Goal: Transaction & Acquisition: Purchase product/service

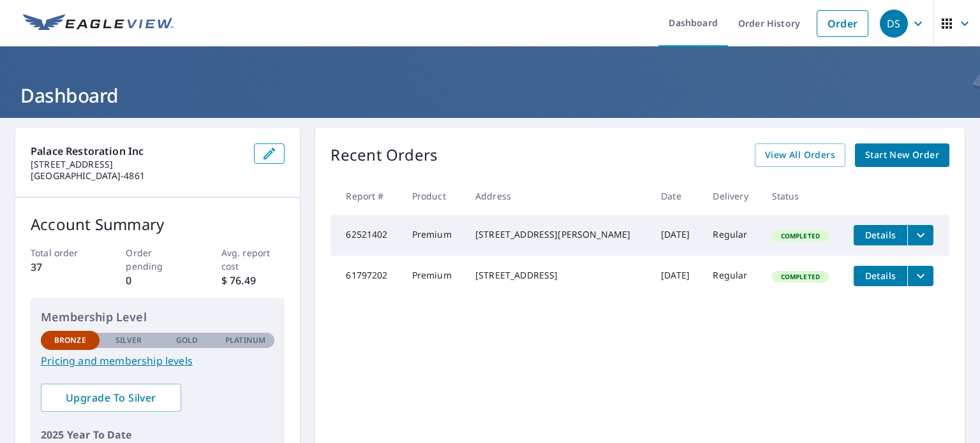
click at [913, 279] on icon "filesDropdownBtn-61797202" at bounding box center [920, 276] width 15 height 15
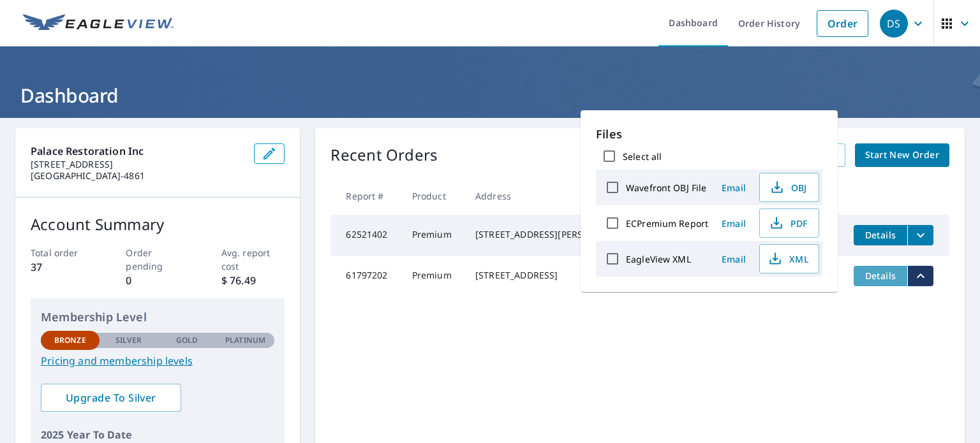
click at [878, 280] on span "Details" at bounding box center [880, 276] width 38 height 12
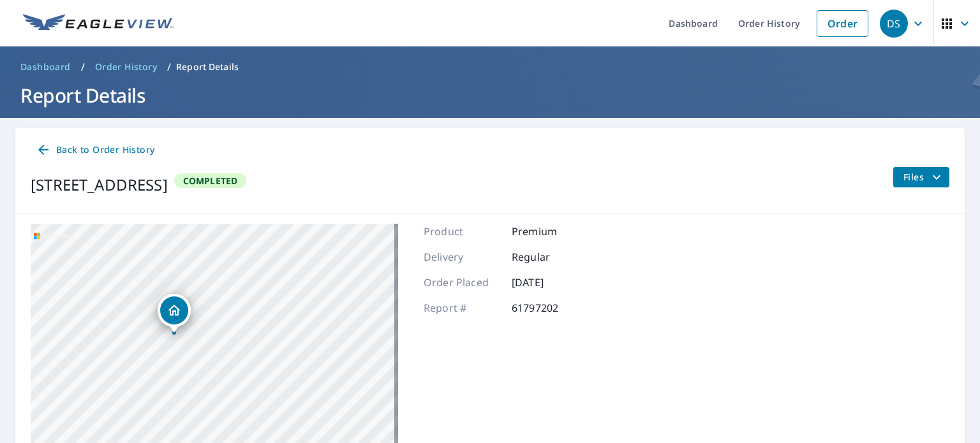
drag, startPoint x: 247, startPoint y: 393, endPoint x: 346, endPoint y: 186, distance: 229.4
click at [350, 186] on div "Back to Order History [STREET_ADDRESS] Completed Files [STREET_ADDRESS][GEOGRAP…" at bounding box center [489, 340] width 949 height 425
drag, startPoint x: 308, startPoint y: 307, endPoint x: 411, endPoint y: 220, distance: 134.5
click at [405, 237] on div "[STREET_ADDRESS] Aerial Road A standard road map Aerial A detailed look from ab…" at bounding box center [489, 383] width 949 height 339
click at [362, 259] on div "[STREET_ADDRESS]" at bounding box center [214, 383] width 367 height 319
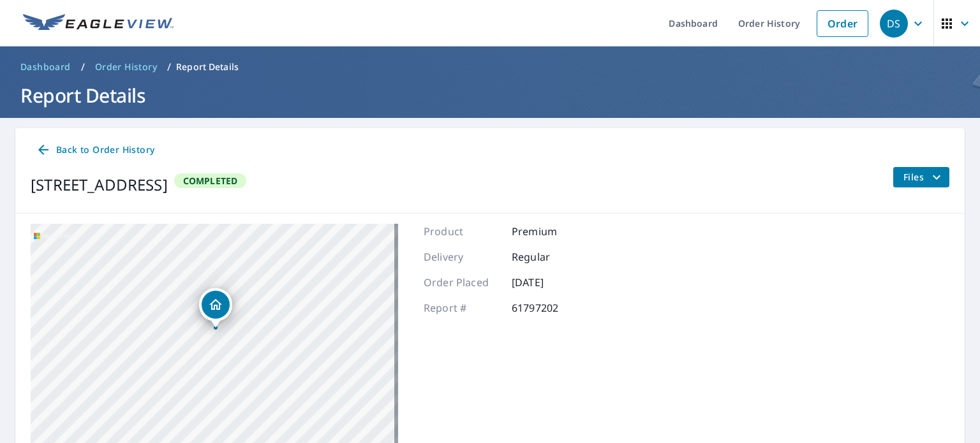
drag, startPoint x: 207, startPoint y: 408, endPoint x: 214, endPoint y: 352, distance: 57.3
click at [214, 352] on div "[STREET_ADDRESS]" at bounding box center [214, 383] width 367 height 319
drag, startPoint x: 212, startPoint y: 286, endPoint x: 203, endPoint y: 406, distance: 120.3
click at [203, 406] on div "[STREET_ADDRESS]" at bounding box center [214, 383] width 367 height 319
drag, startPoint x: 214, startPoint y: 308, endPoint x: 219, endPoint y: 369, distance: 61.5
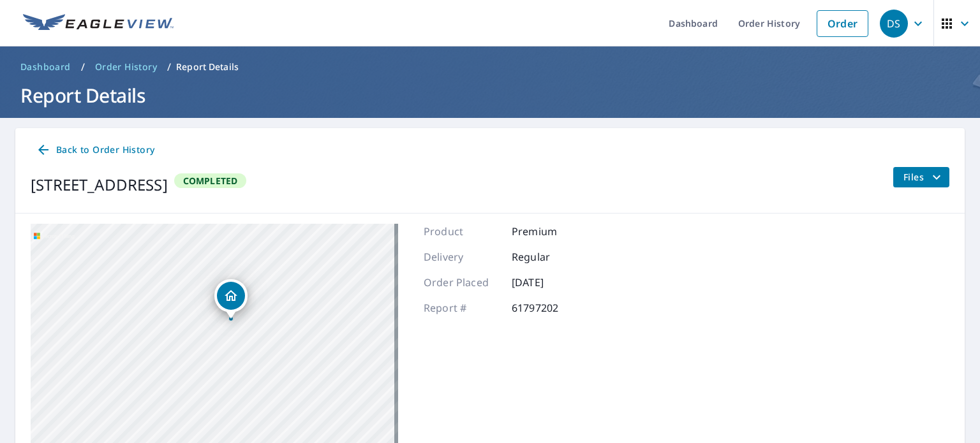
click at [219, 369] on div "[STREET_ADDRESS]" at bounding box center [214, 383] width 367 height 319
click at [914, 178] on span "Files" at bounding box center [923, 177] width 41 height 15
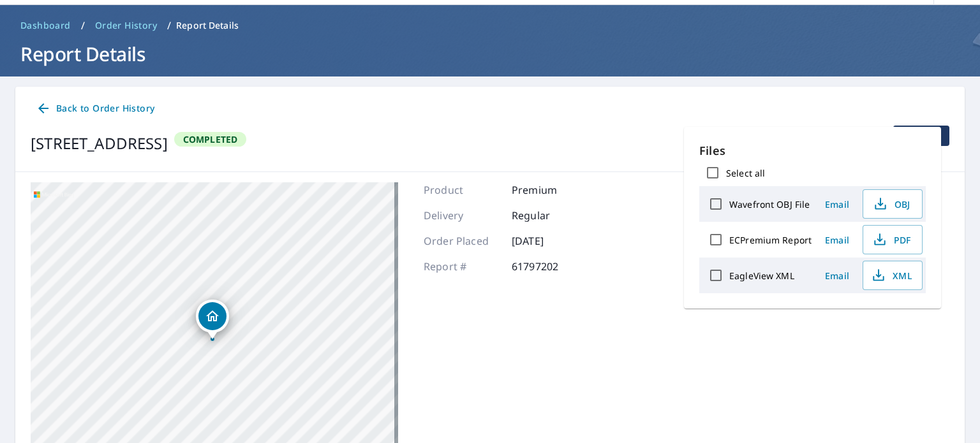
scroll to position [64, 0]
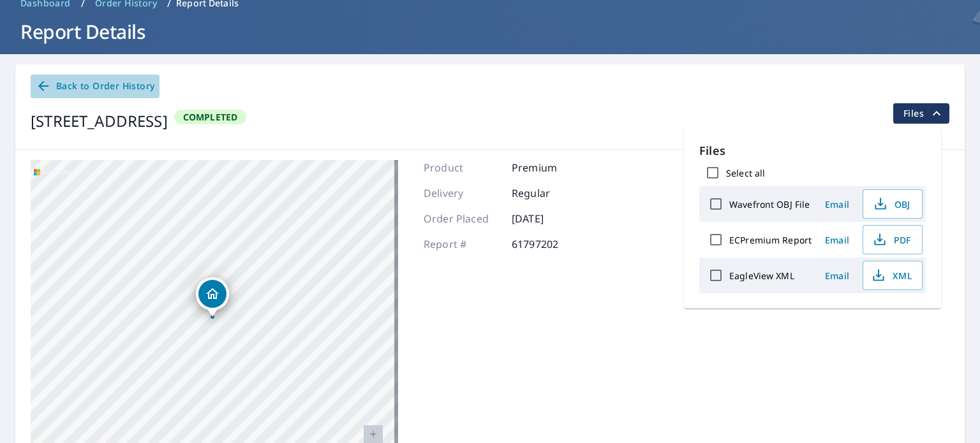
click at [133, 86] on span "Back to Order History" at bounding box center [95, 86] width 119 height 16
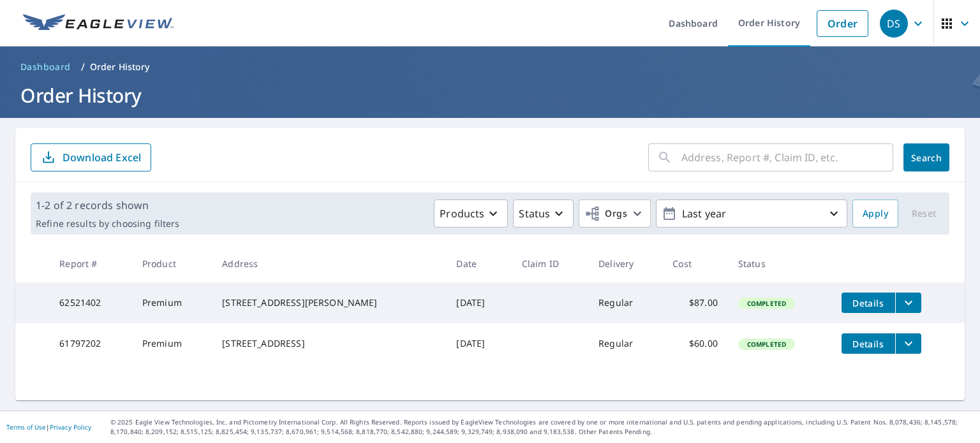
click at [849, 346] on span "Details" at bounding box center [868, 344] width 38 height 12
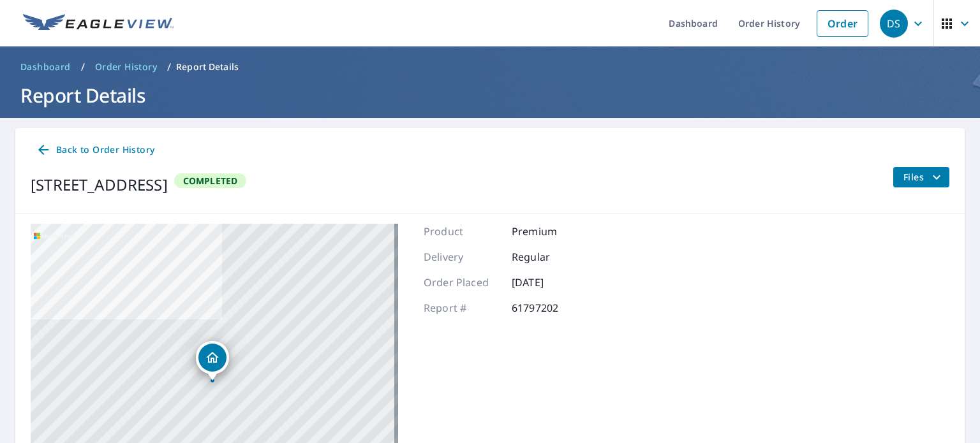
click at [133, 66] on span "Order History" at bounding box center [126, 67] width 62 height 13
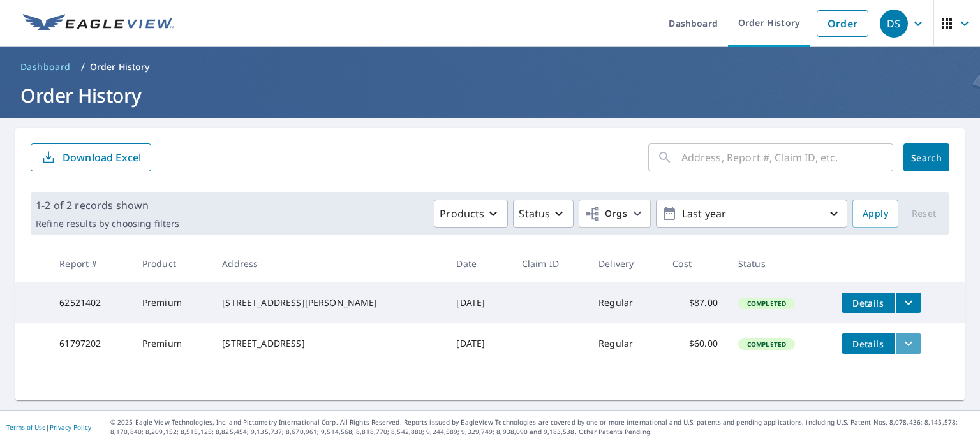
click at [901, 352] on icon "filesDropdownBtn-61797202" at bounding box center [908, 343] width 15 height 15
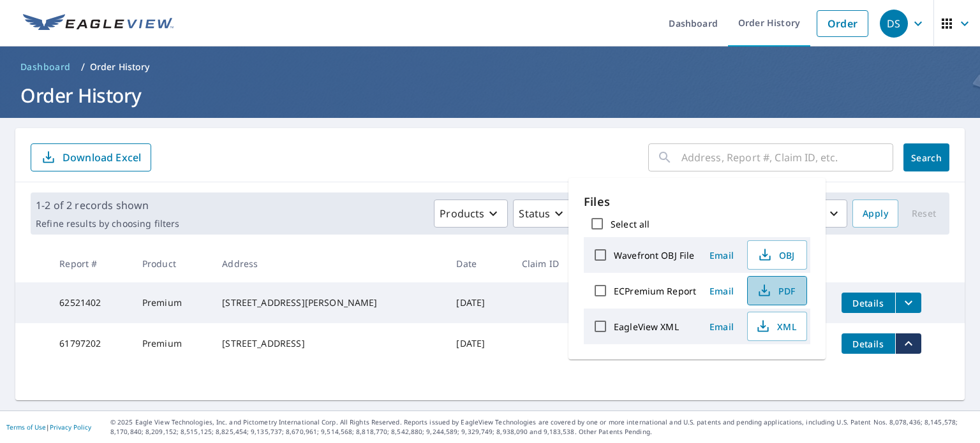
click at [785, 288] on span "PDF" at bounding box center [775, 290] width 41 height 15
click at [901, 352] on icon "filesDropdownBtn-61797202" at bounding box center [908, 343] width 15 height 15
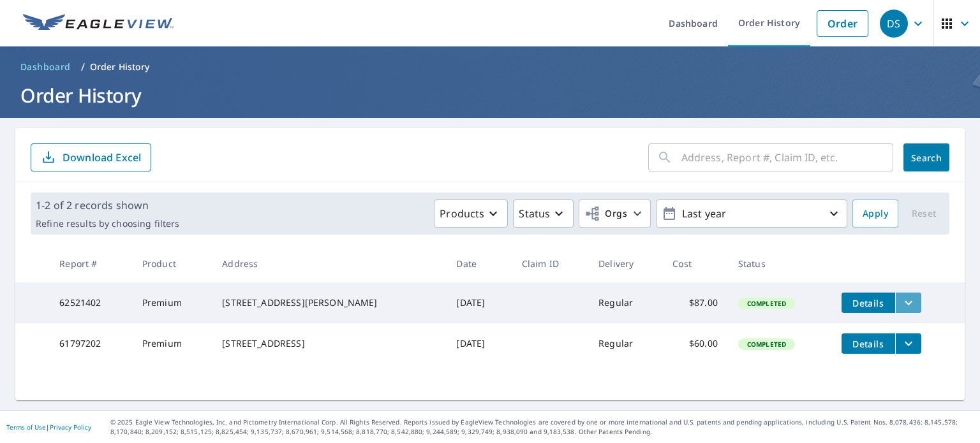
click at [901, 302] on icon "filesDropdownBtn-62521402" at bounding box center [908, 302] width 15 height 15
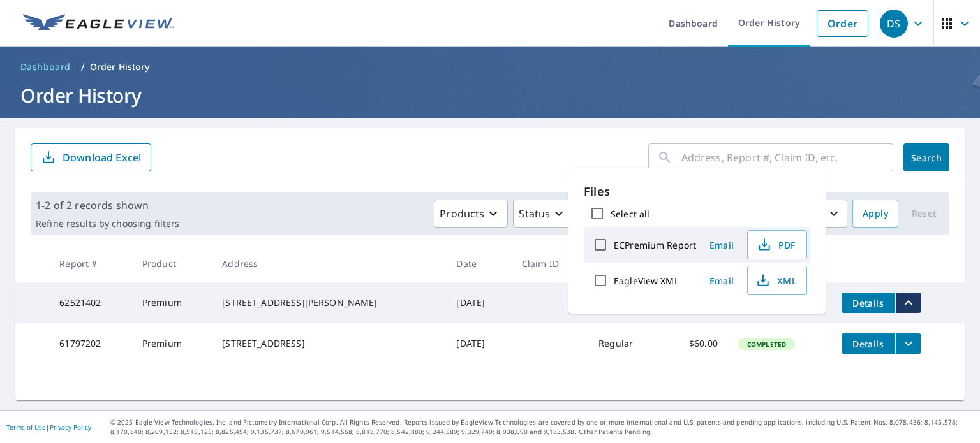
click at [901, 301] on icon "filesDropdownBtn-62521402" at bounding box center [908, 302] width 15 height 15
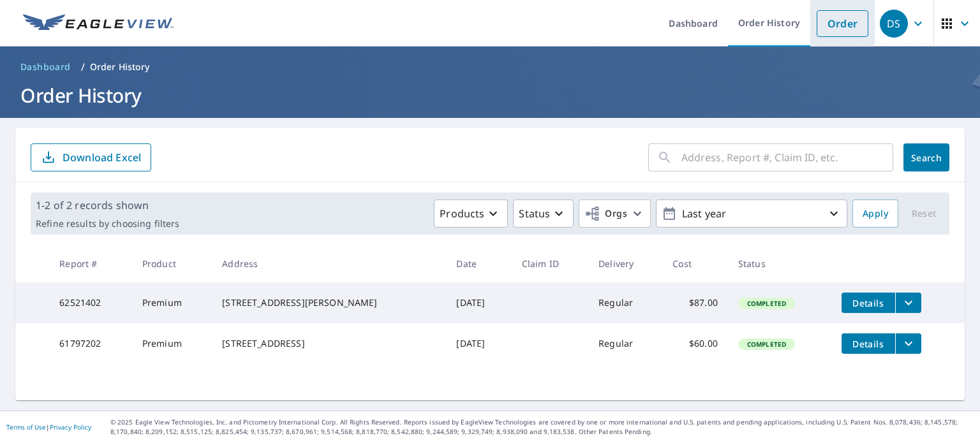
click at [829, 27] on link "Order" at bounding box center [843, 23] width 52 height 27
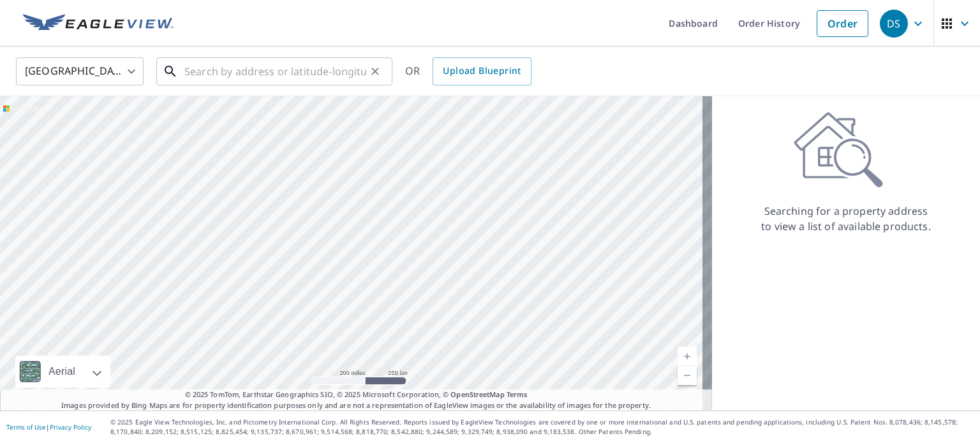
click at [212, 75] on input "text" at bounding box center [275, 72] width 182 height 36
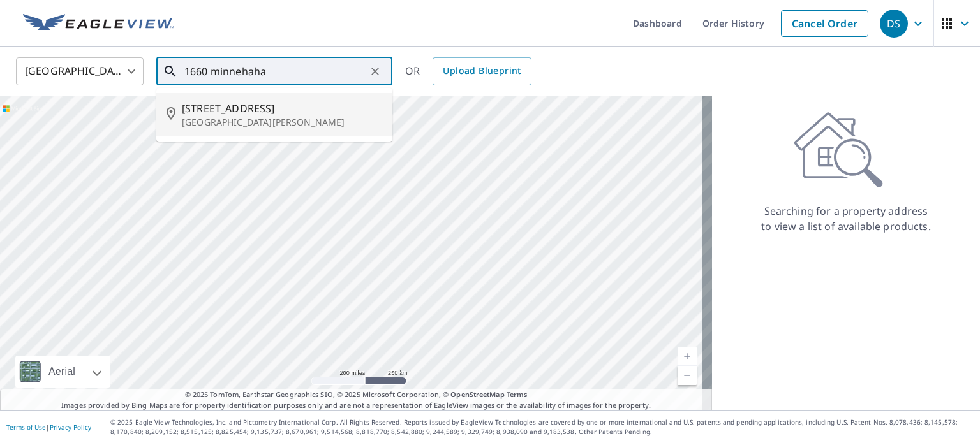
click at [233, 112] on span "[STREET_ADDRESS]" at bounding box center [282, 108] width 200 height 15
type input "[STREET_ADDRESS][PERSON_NAME]"
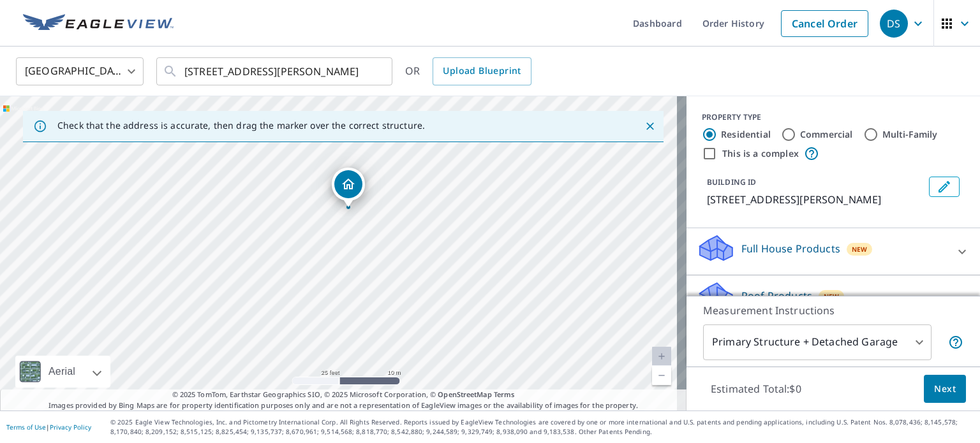
drag, startPoint x: 337, startPoint y: 214, endPoint x: 332, endPoint y: 314, distance: 100.3
click at [332, 314] on div "[STREET_ADDRESS][PERSON_NAME]" at bounding box center [343, 253] width 686 height 315
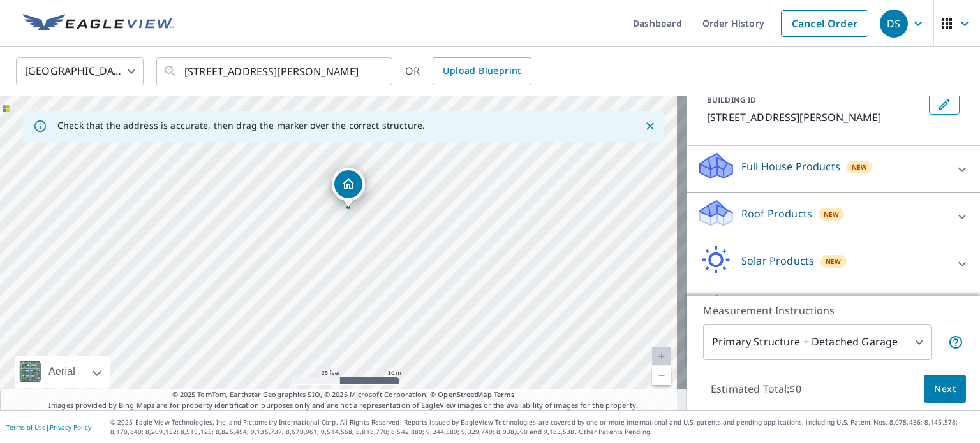
scroll to position [64, 0]
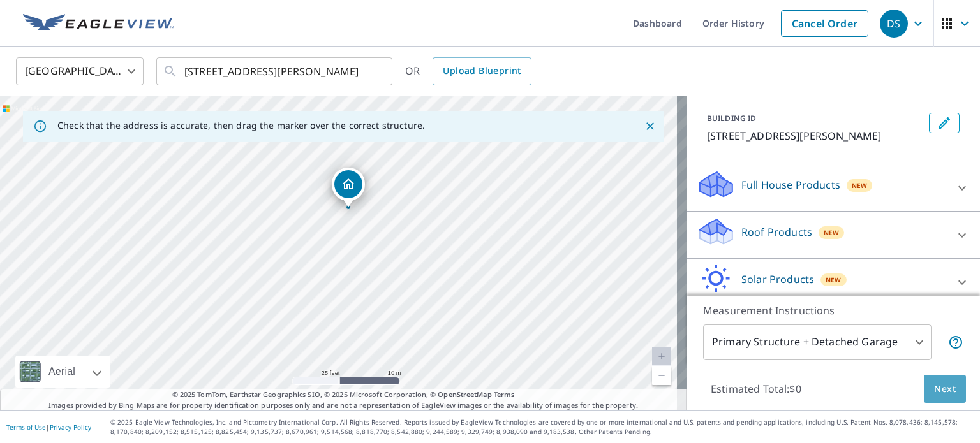
click at [939, 383] on span "Next" at bounding box center [945, 390] width 22 height 16
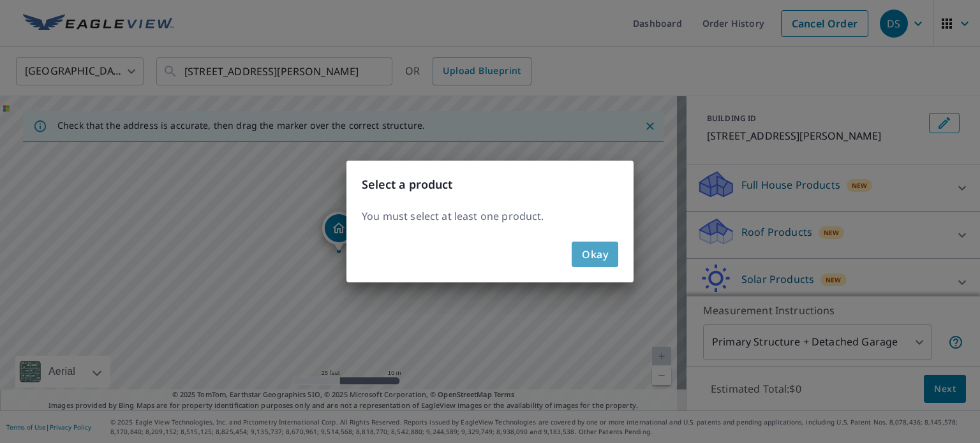
click at [605, 256] on span "Okay" at bounding box center [595, 255] width 26 height 18
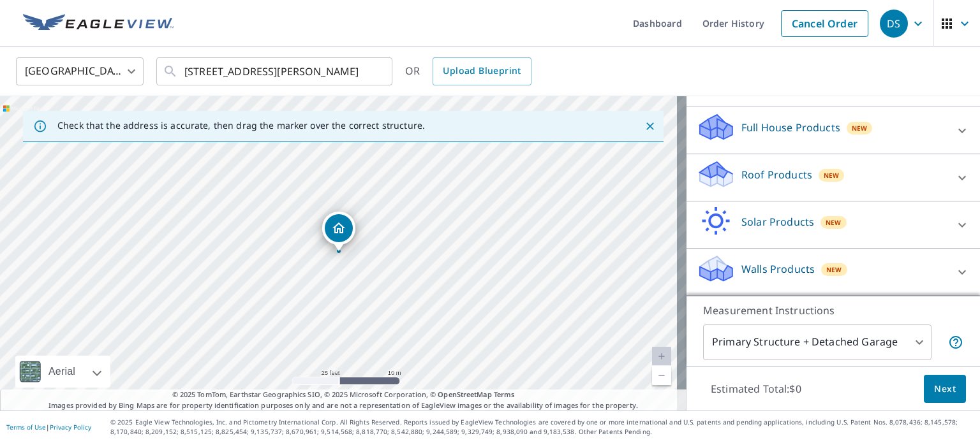
scroll to position [71, 0]
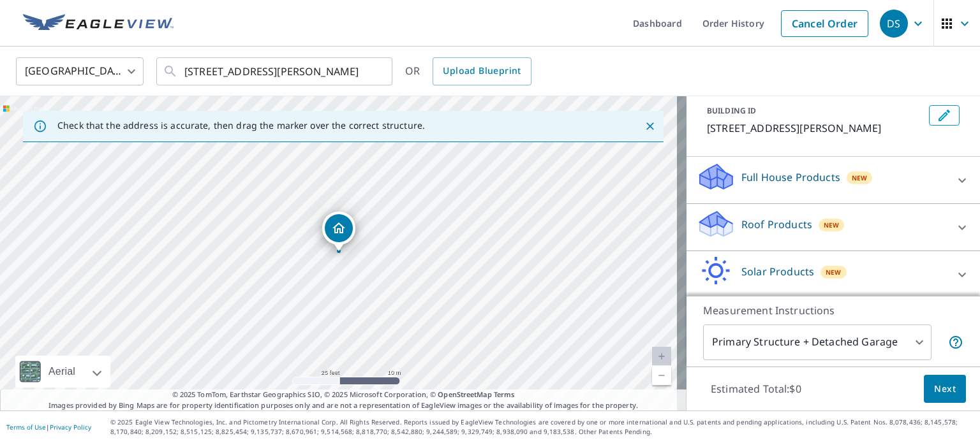
click at [954, 188] on icon at bounding box center [961, 180] width 15 height 15
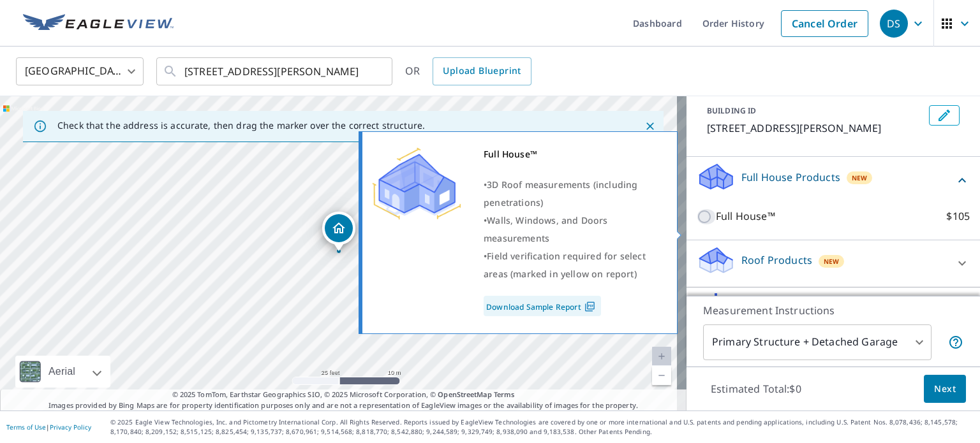
click at [700, 225] on input "Full House™ $105" at bounding box center [706, 216] width 19 height 15
checkbox input "true"
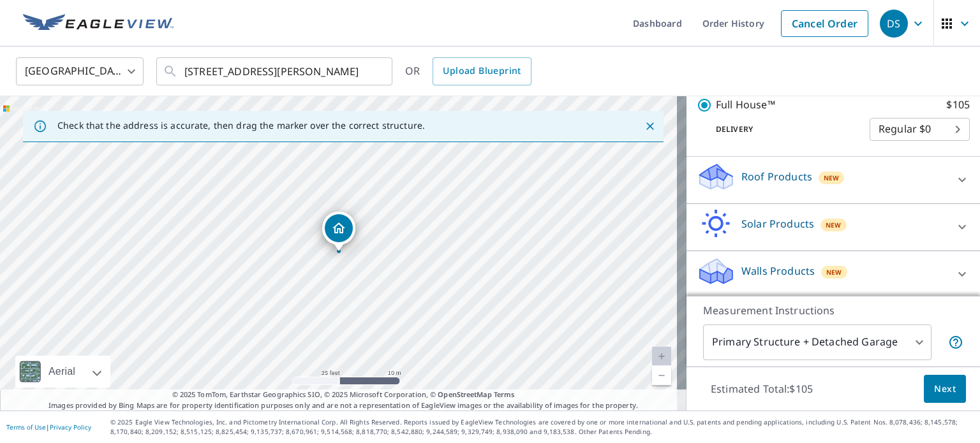
scroll to position [199, 0]
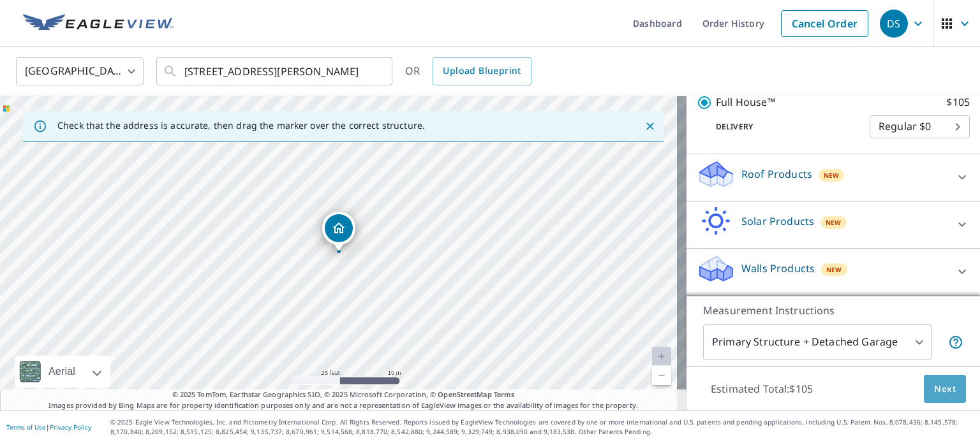
click at [939, 387] on span "Next" at bounding box center [945, 390] width 22 height 16
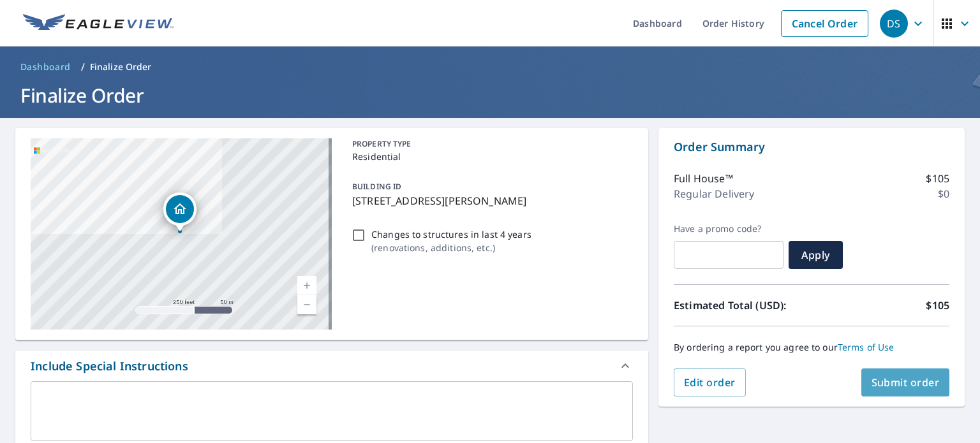
click at [902, 385] on span "Submit order" at bounding box center [905, 383] width 68 height 14
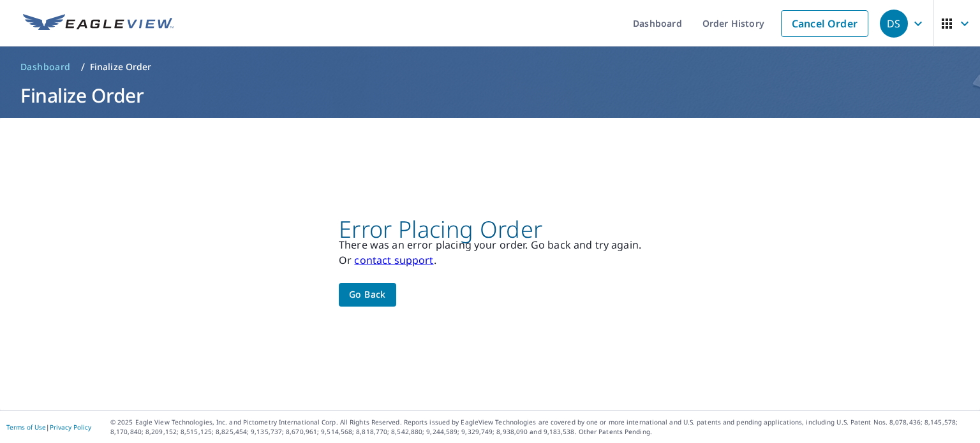
click at [373, 293] on span "Go back" at bounding box center [367, 295] width 37 height 16
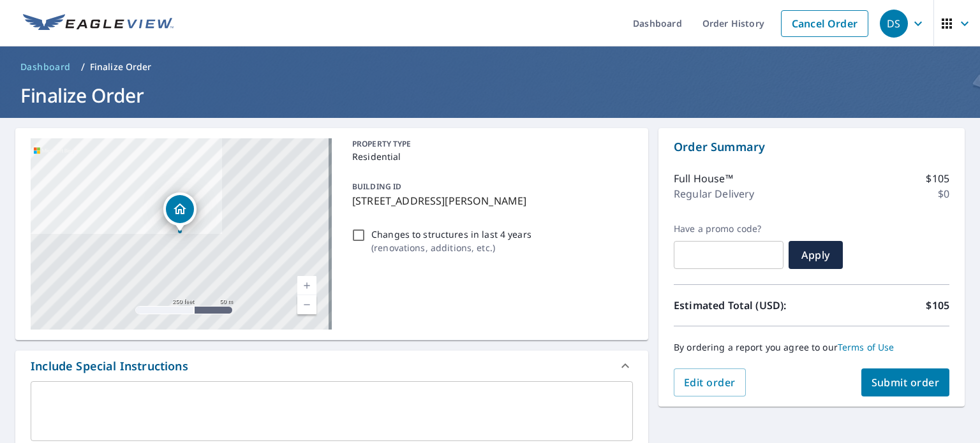
click at [848, 348] on link "Terms of Use" at bounding box center [866, 347] width 57 height 12
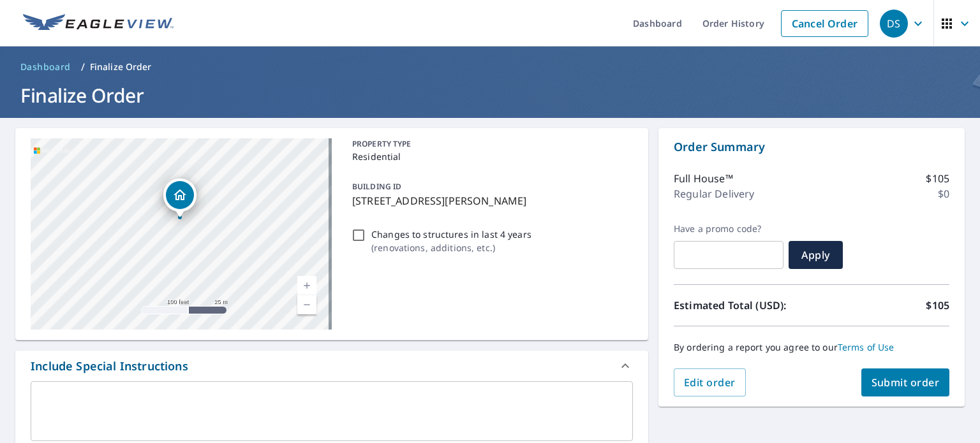
click at [908, 387] on span "Submit order" at bounding box center [905, 383] width 68 height 14
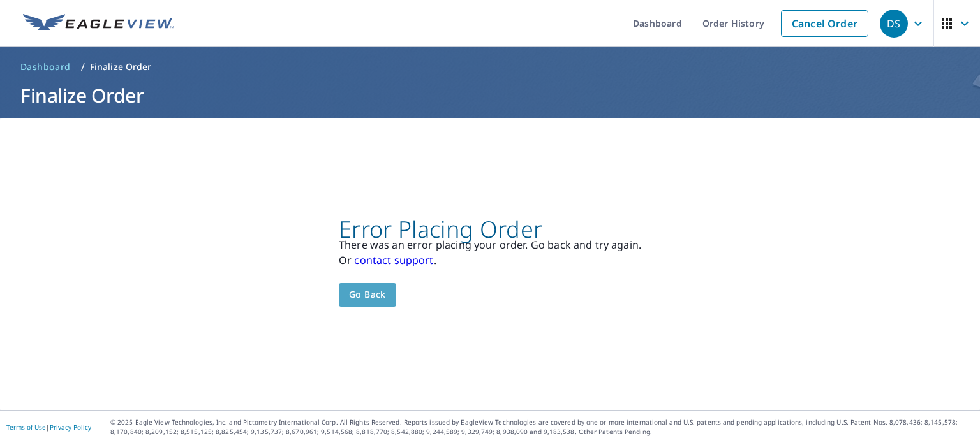
click at [369, 286] on button "Go back" at bounding box center [367, 295] width 57 height 24
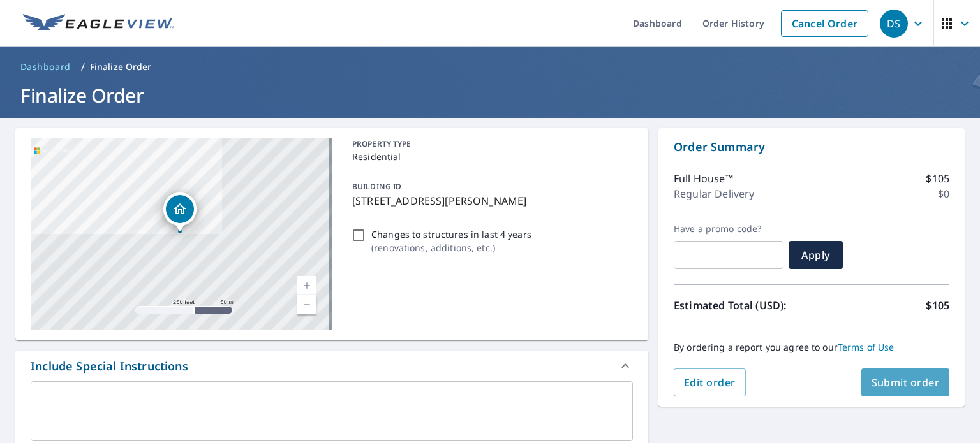
click at [889, 385] on span "Submit order" at bounding box center [905, 383] width 68 height 14
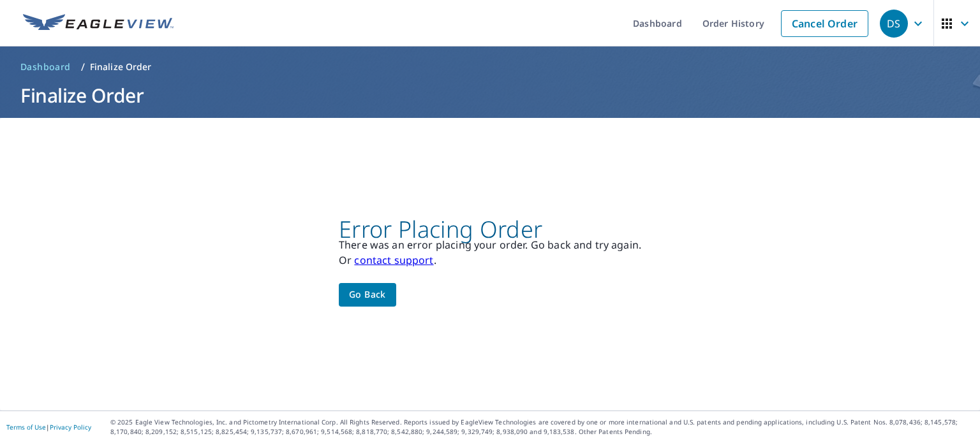
click at [388, 262] on link "contact support" at bounding box center [393, 260] width 79 height 14
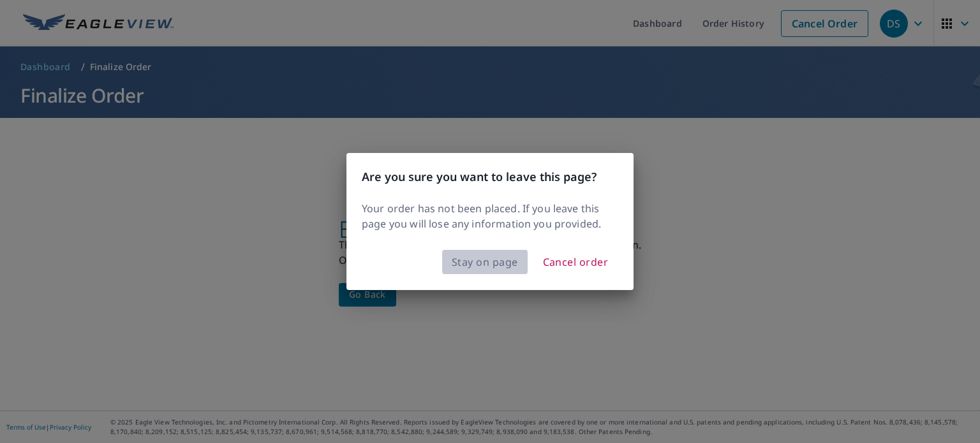
click at [475, 265] on span "Stay on page" at bounding box center [485, 262] width 66 height 18
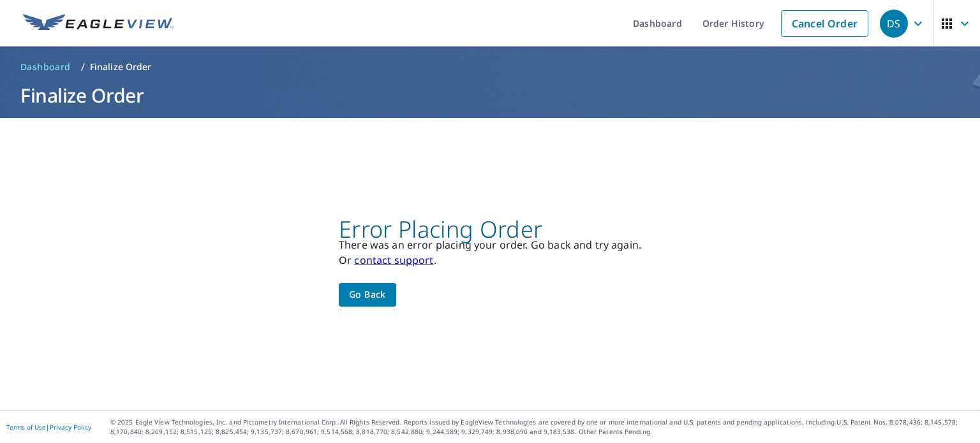
click at [403, 263] on link "contact support" at bounding box center [393, 260] width 79 height 14
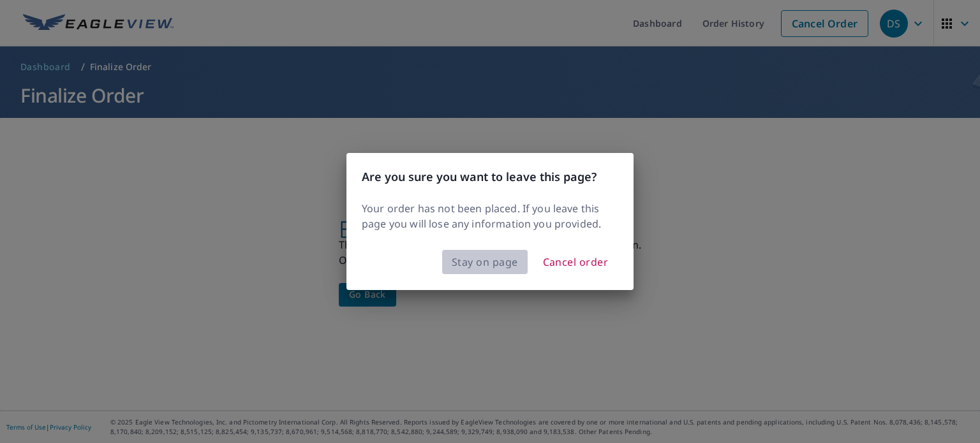
click at [486, 267] on span "Stay on page" at bounding box center [485, 262] width 66 height 18
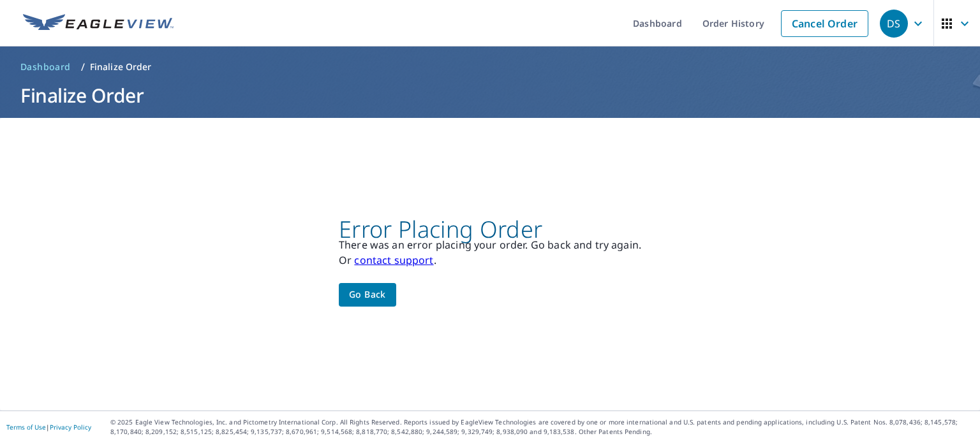
click at [117, 65] on p "Finalize Order" at bounding box center [121, 67] width 62 height 13
click at [355, 297] on span "Go back" at bounding box center [367, 295] width 37 height 16
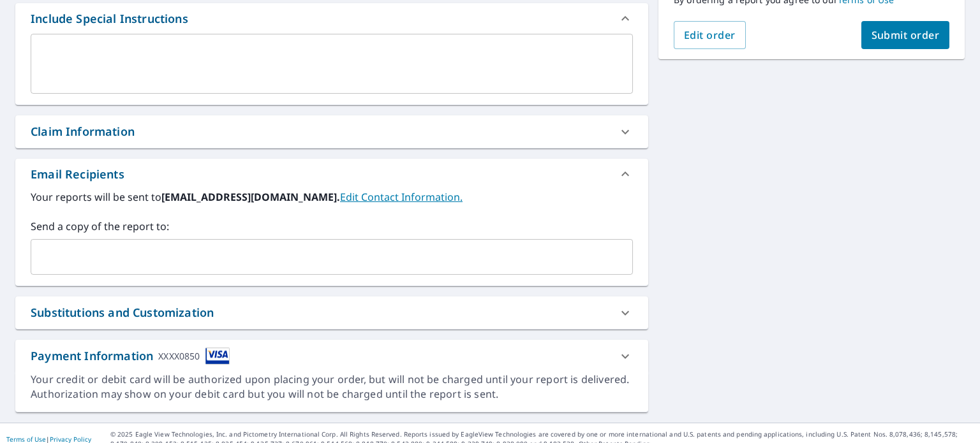
scroll to position [359, 0]
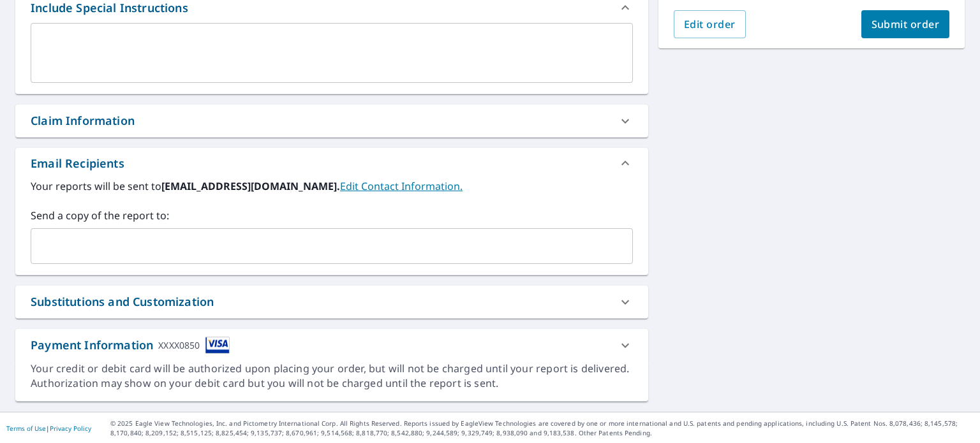
click at [618, 343] on icon at bounding box center [625, 345] width 15 height 15
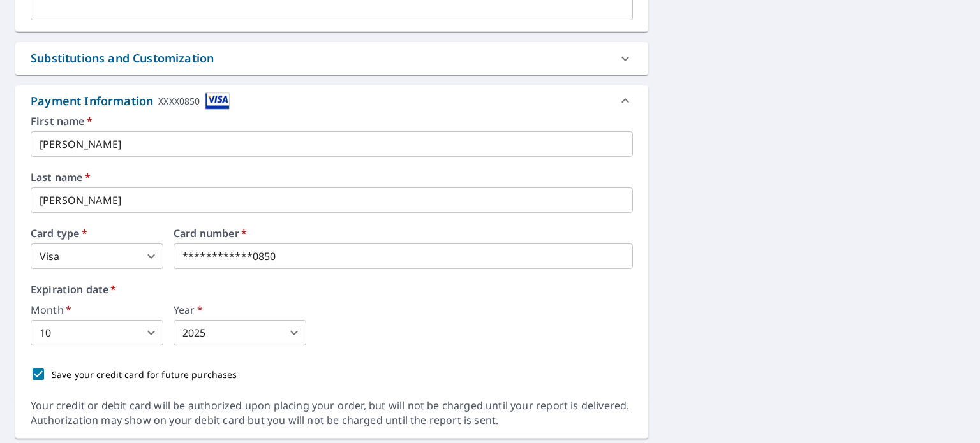
scroll to position [639, 0]
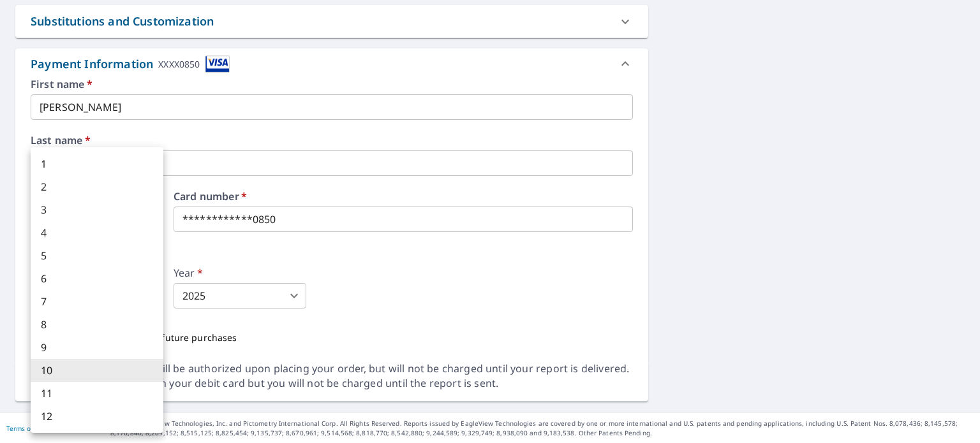
click at [151, 294] on body "DS DS Dashboard Order History Cancel Order DS Dashboard / Finalize Order Finali…" at bounding box center [490, 221] width 980 height 443
click at [78, 285] on li "6" at bounding box center [97, 278] width 133 height 23
type input "6"
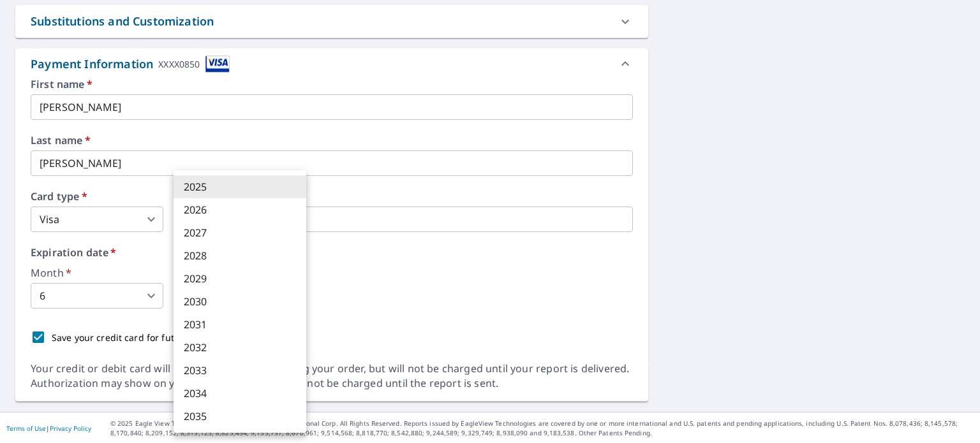
click at [300, 295] on body "DS DS Dashboard Order History Cancel Order DS Dashboard / Finalize Order Finali…" at bounding box center [490, 221] width 980 height 443
click at [242, 304] on li "2030" at bounding box center [240, 301] width 133 height 23
type input "2030"
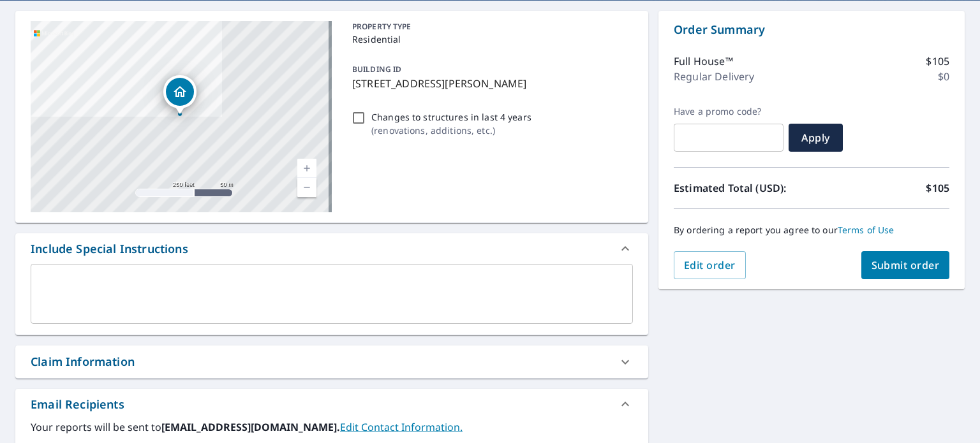
scroll to position [65, 0]
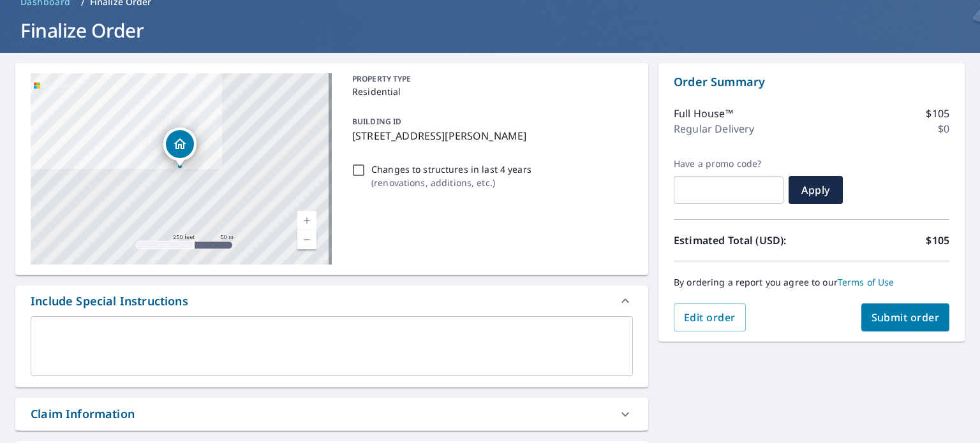
click at [898, 313] on span "Submit order" at bounding box center [905, 318] width 68 height 14
click at [892, 318] on span "Submit order" at bounding box center [905, 318] width 68 height 14
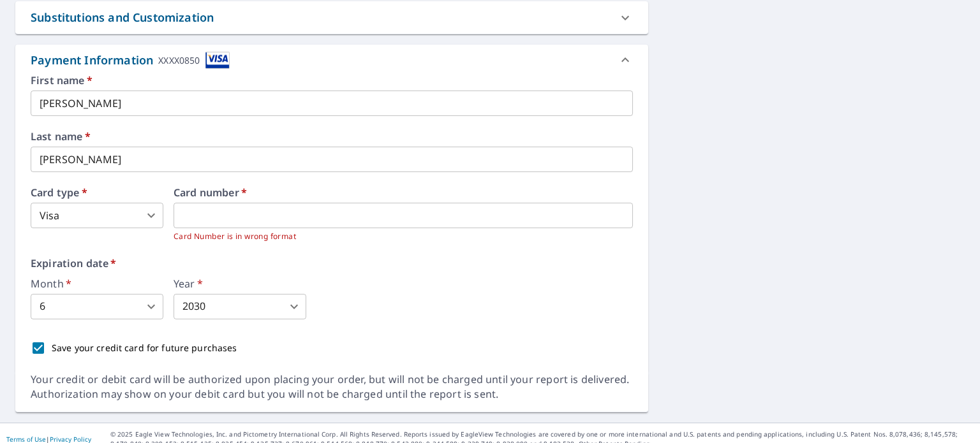
scroll to position [559, 0]
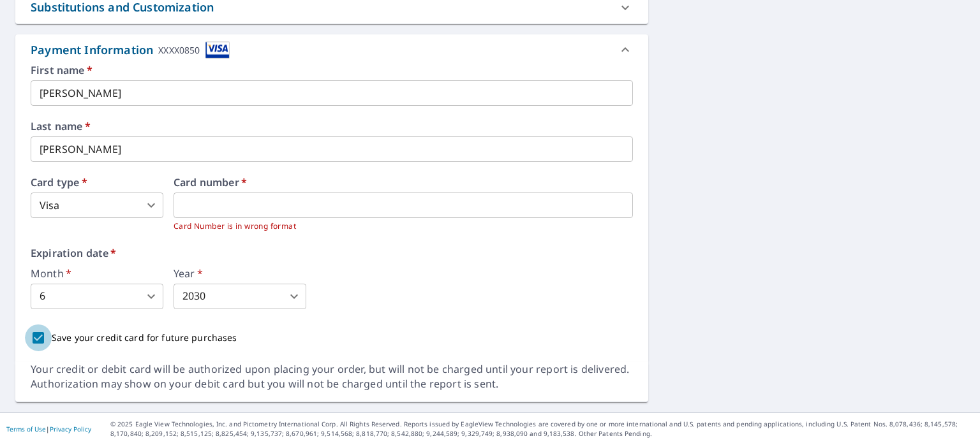
click at [38, 331] on input "Save your credit card for future purchases" at bounding box center [38, 338] width 27 height 27
click at [39, 338] on input "Save your credit card for future purchases" at bounding box center [38, 338] width 27 height 27
checkbox input "true"
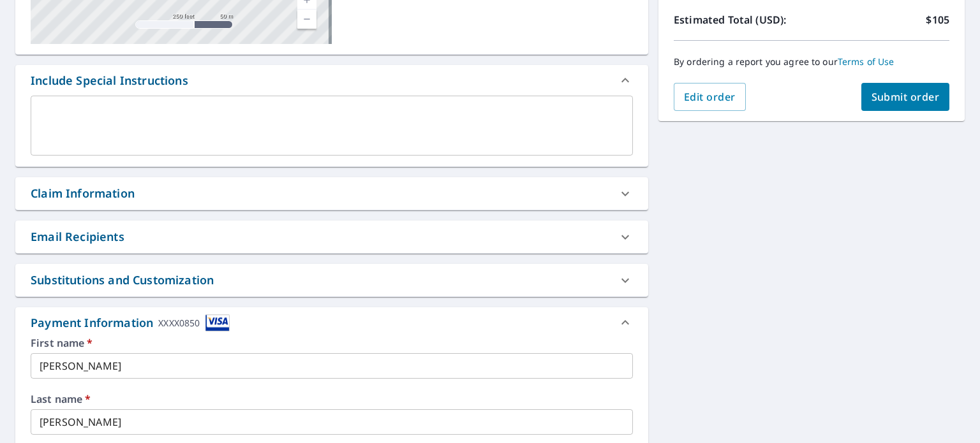
scroll to position [112, 0]
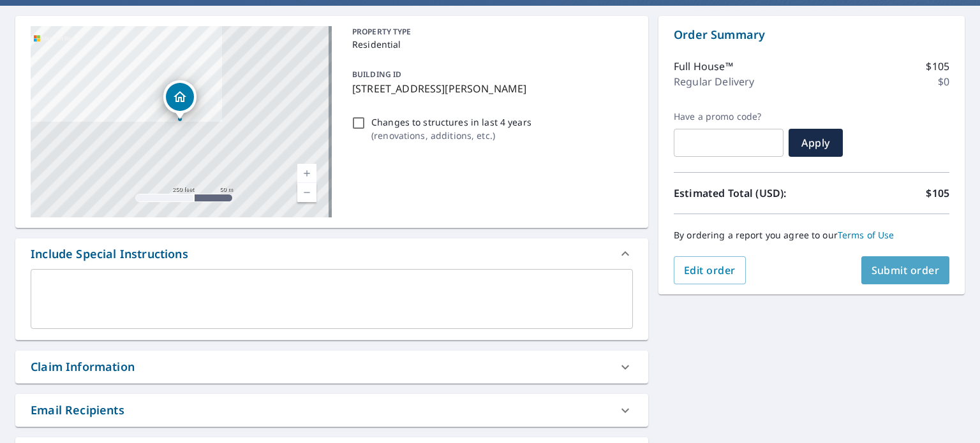
click at [901, 272] on span "Submit order" at bounding box center [905, 270] width 68 height 14
